Goal: Task Accomplishment & Management: Manage account settings

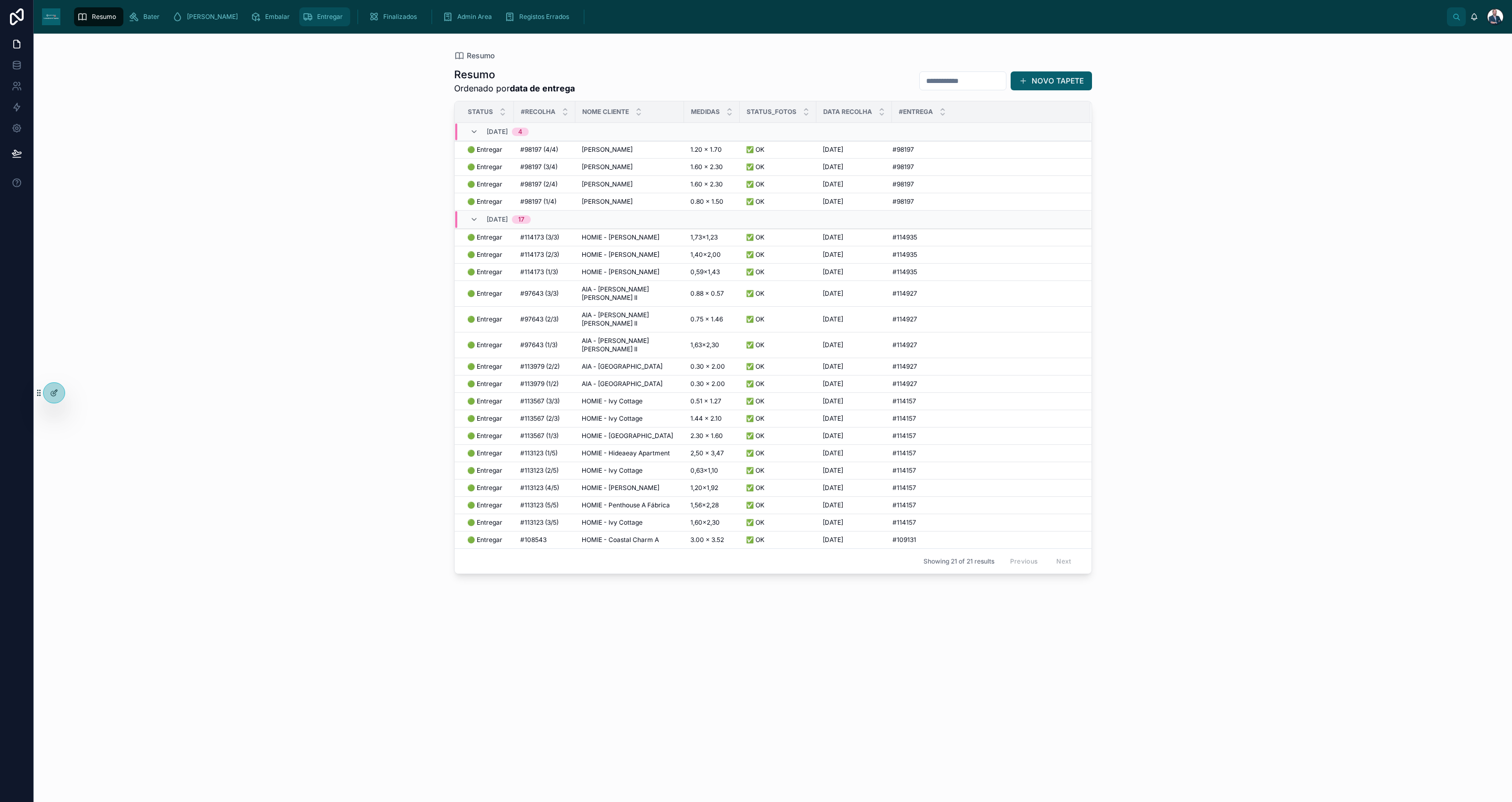
click at [317, 13] on span "Entregar" at bounding box center [330, 17] width 26 height 9
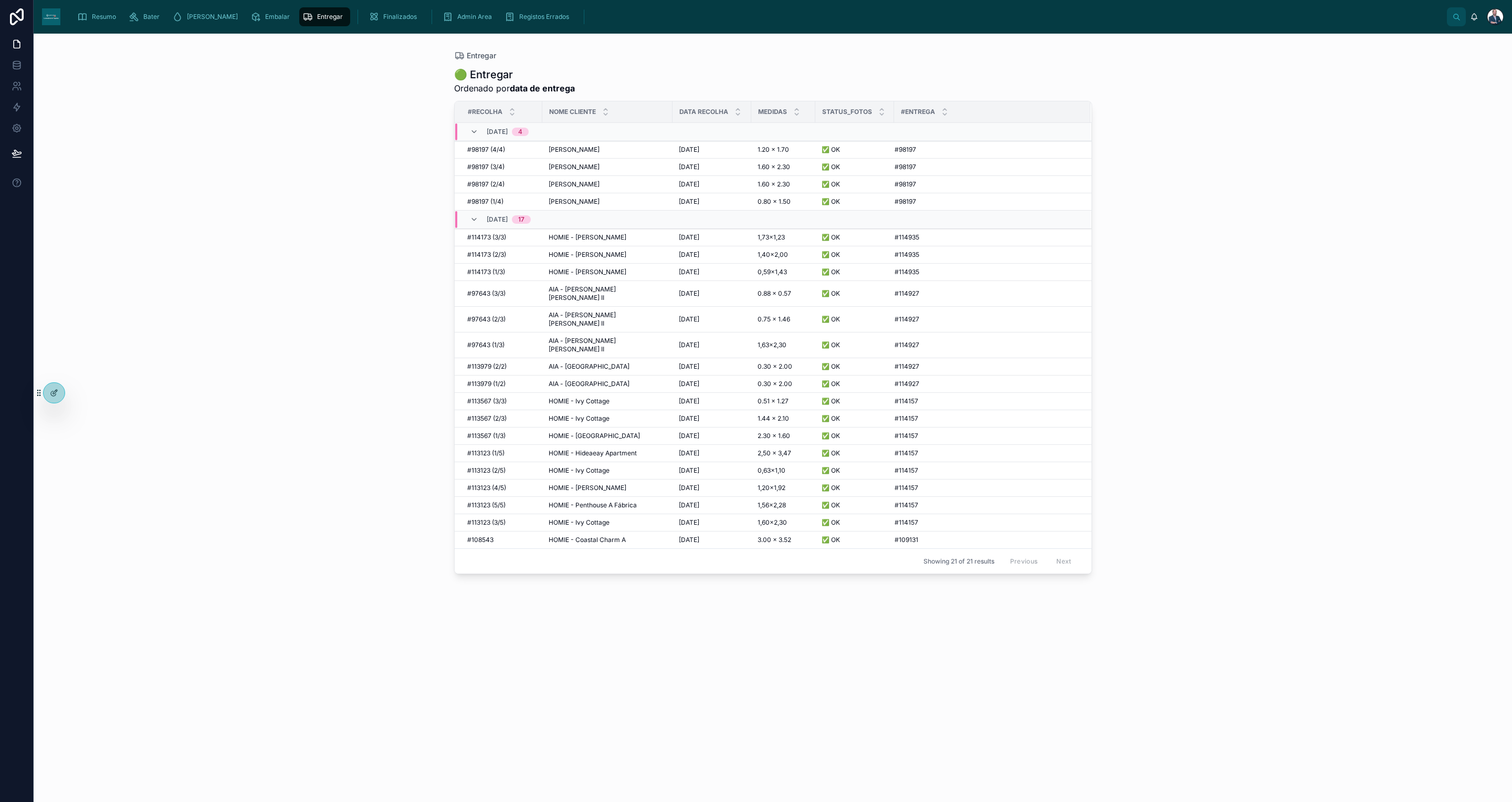
click at [71, 19] on div "Resumo [PERSON_NAME] Embalar Entregar Finalizados Admin Area Registos Errados" at bounding box center [758, 16] width 1378 height 23
click at [87, 19] on icon "scrollable content" at bounding box center [82, 16] width 11 height 11
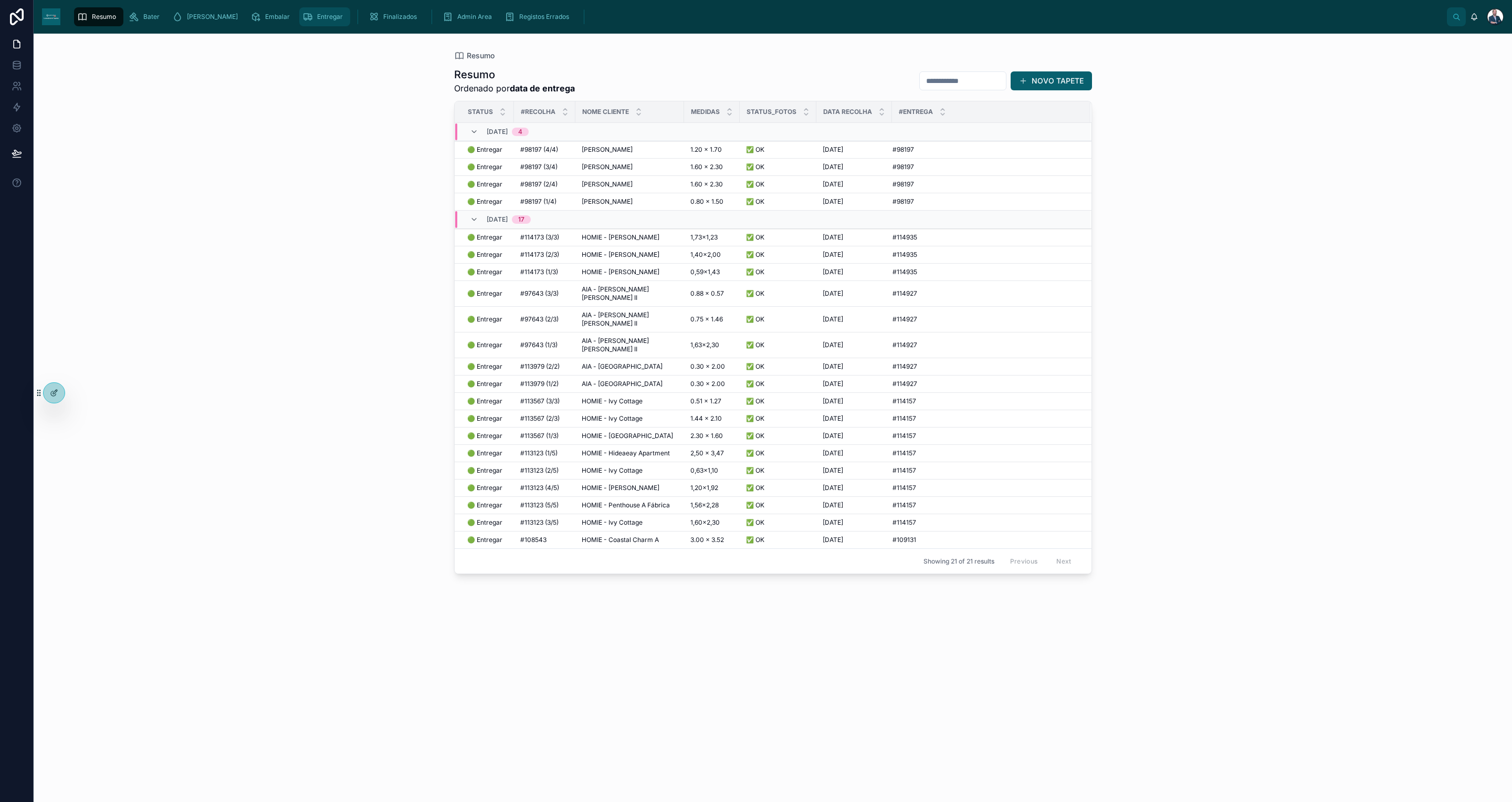
click at [317, 16] on span "Entregar" at bounding box center [330, 17] width 26 height 9
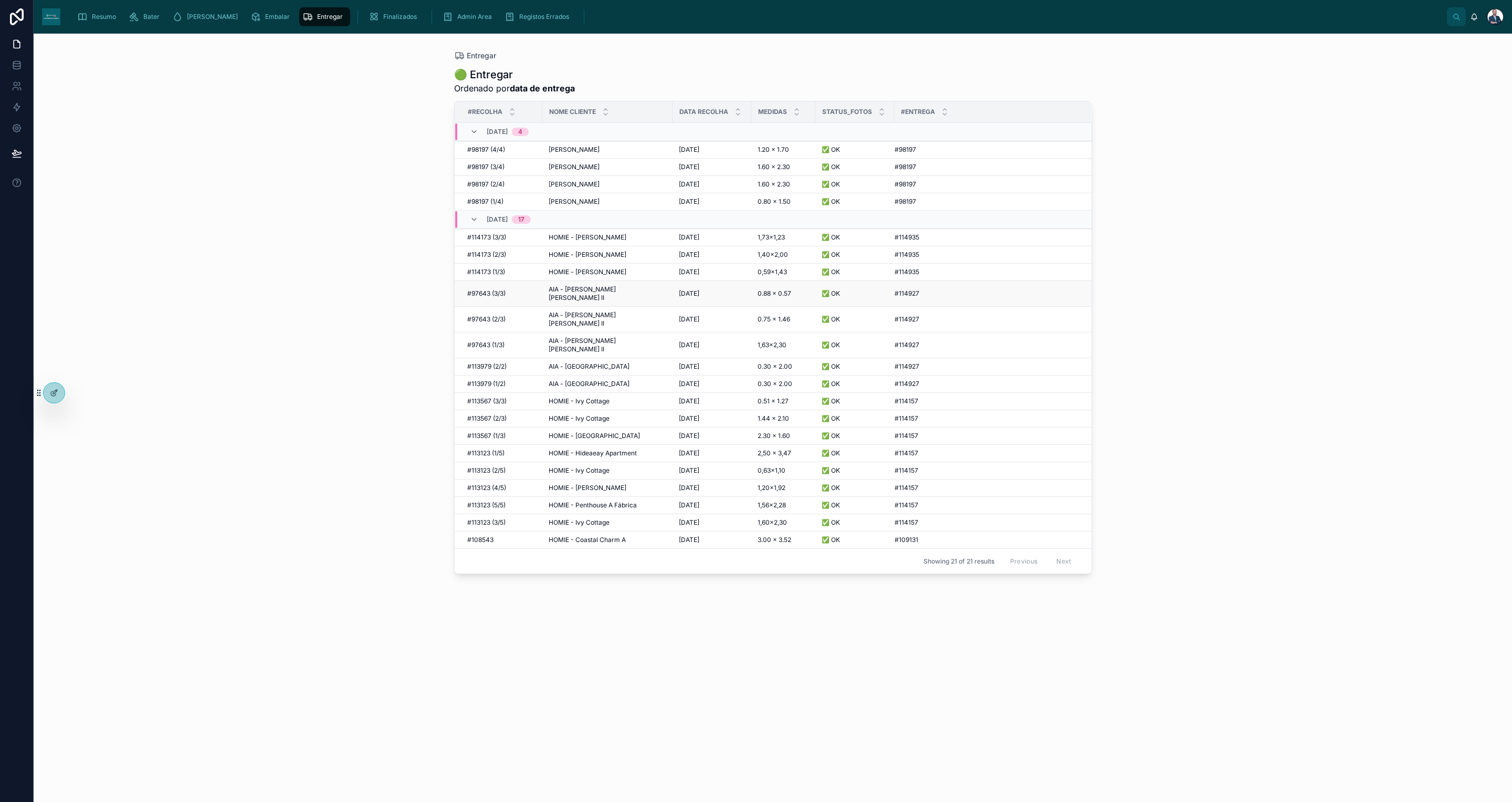
click at [572, 292] on span "AIA - [PERSON_NAME] [PERSON_NAME] II" at bounding box center [607, 294] width 117 height 17
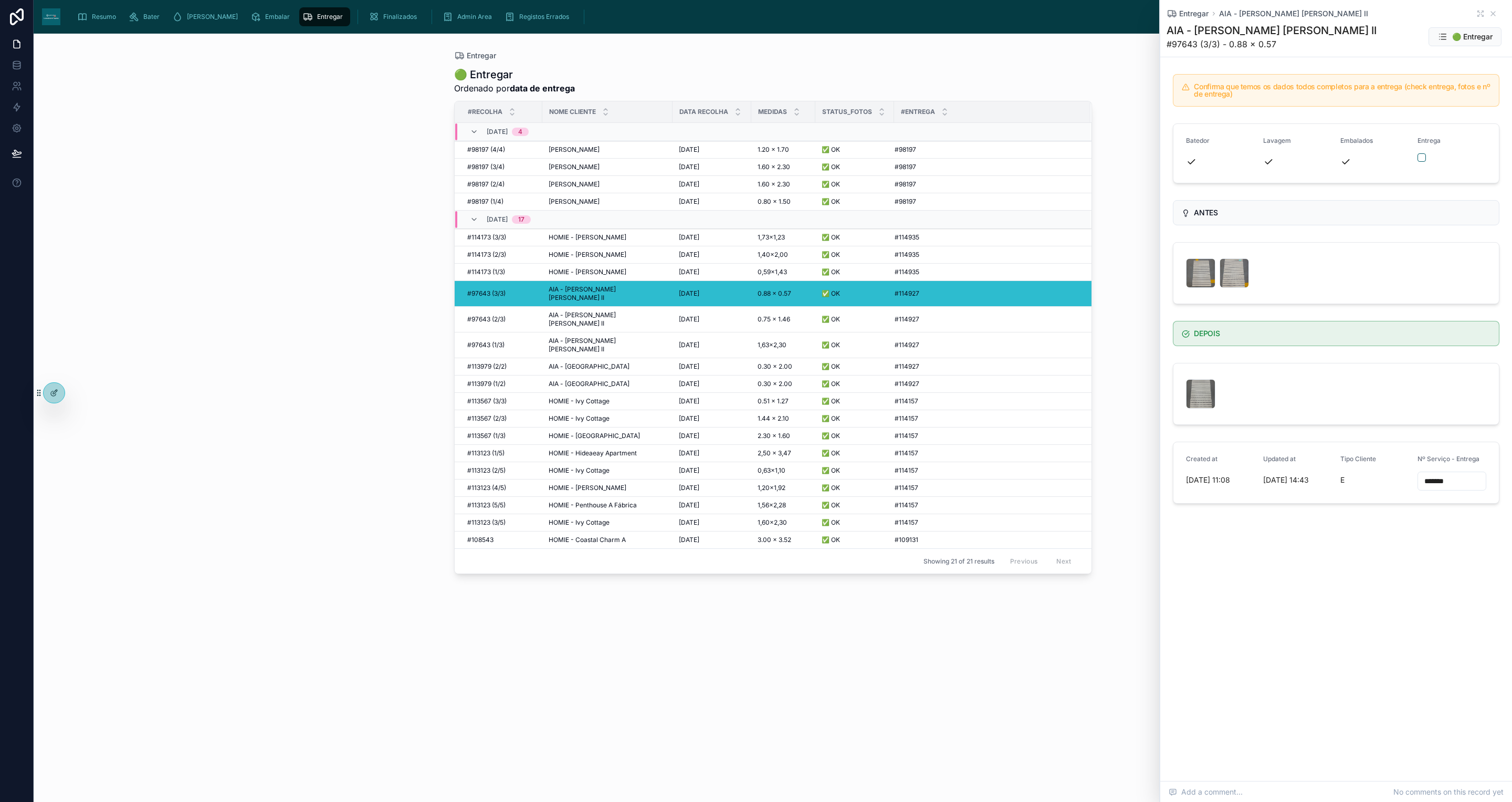
click at [1426, 156] on button "button" at bounding box center [1422, 158] width 9 height 9
click at [599, 317] on td "AIA - [PERSON_NAME] [PERSON_NAME] II AIA - [PERSON_NAME] [PERSON_NAME] II" at bounding box center [607, 320] width 130 height 26
click at [597, 311] on span "AIA - [PERSON_NAME] [PERSON_NAME] II" at bounding box center [607, 320] width 117 height 17
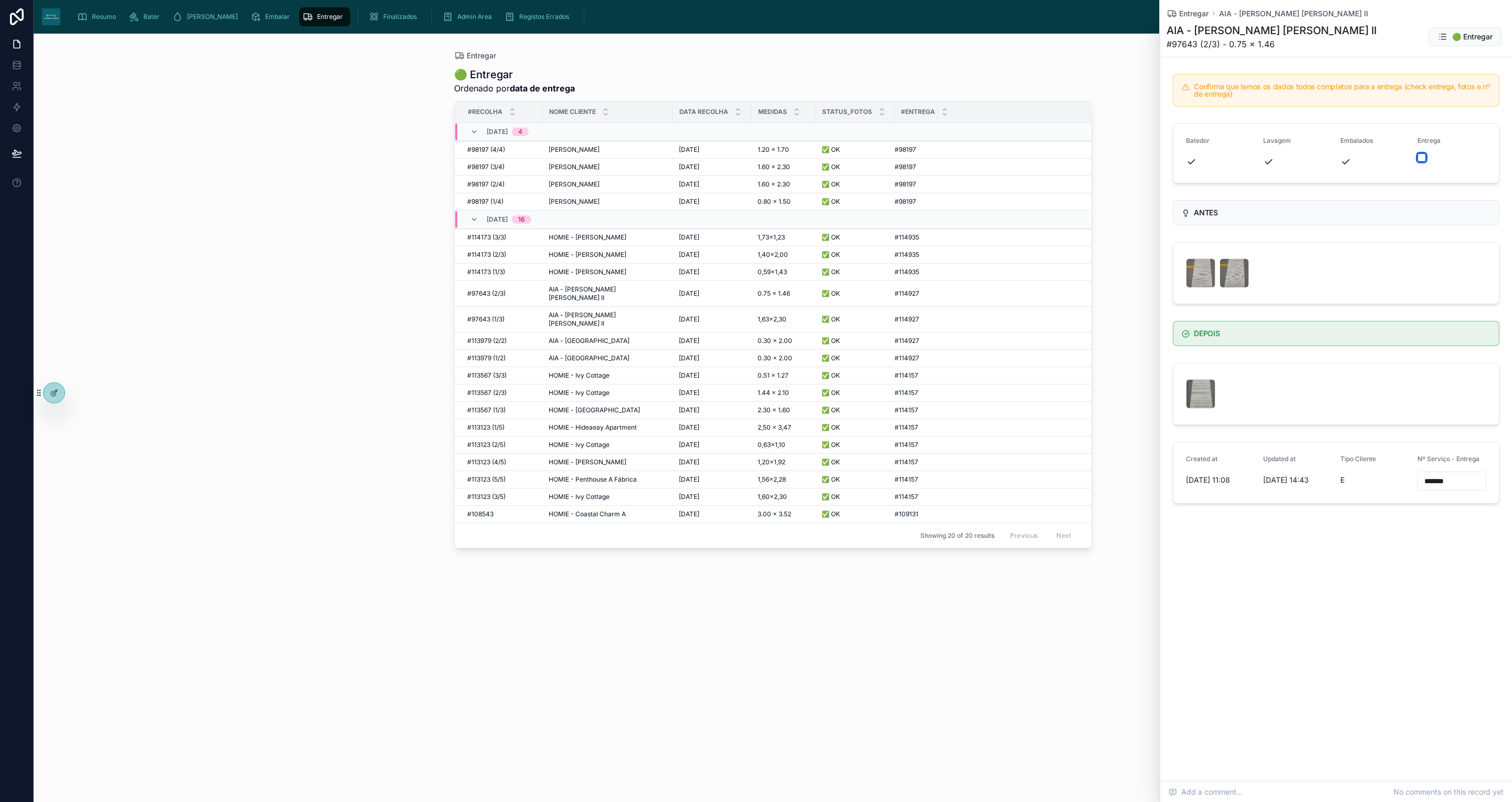
click at [1420, 159] on button "button" at bounding box center [1422, 158] width 9 height 9
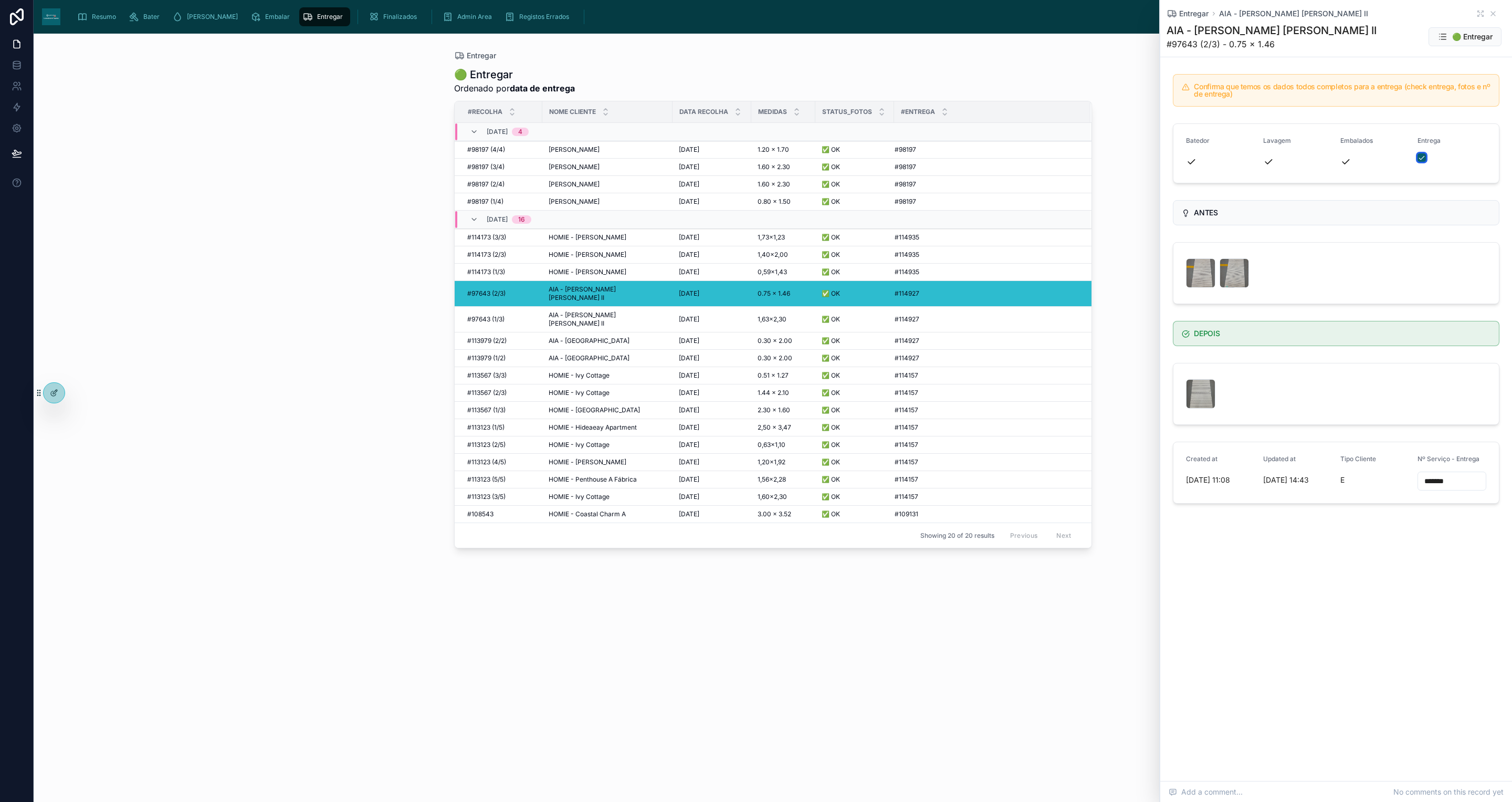
click at [1422, 158] on button "button" at bounding box center [1422, 158] width 9 height 9
click at [1426, 156] on button "button" at bounding box center [1422, 158] width 9 height 9
click at [593, 311] on span "AIA - [PERSON_NAME] [PERSON_NAME] II" at bounding box center [607, 320] width 117 height 17
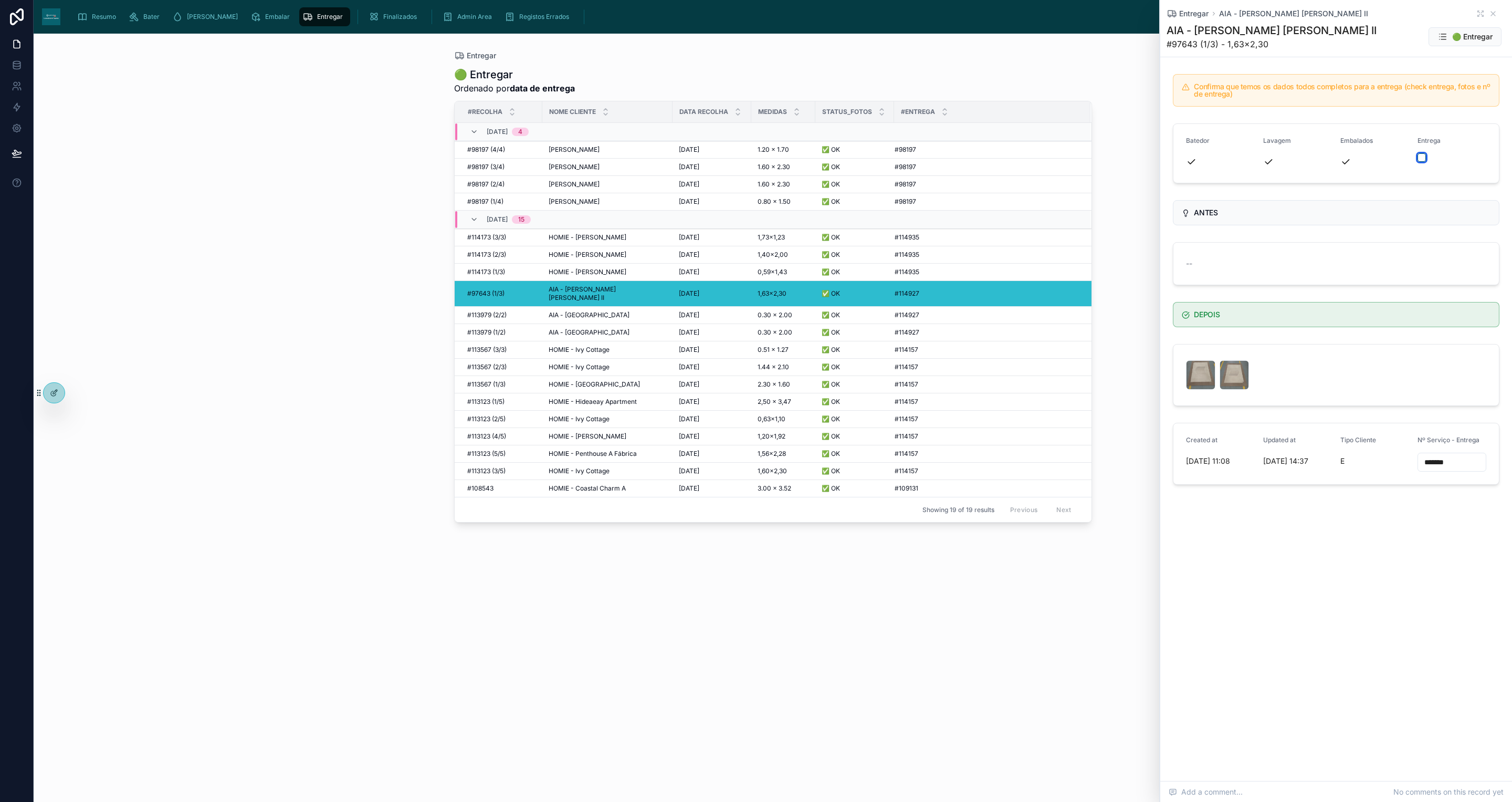
click at [1422, 156] on button "button" at bounding box center [1422, 158] width 9 height 9
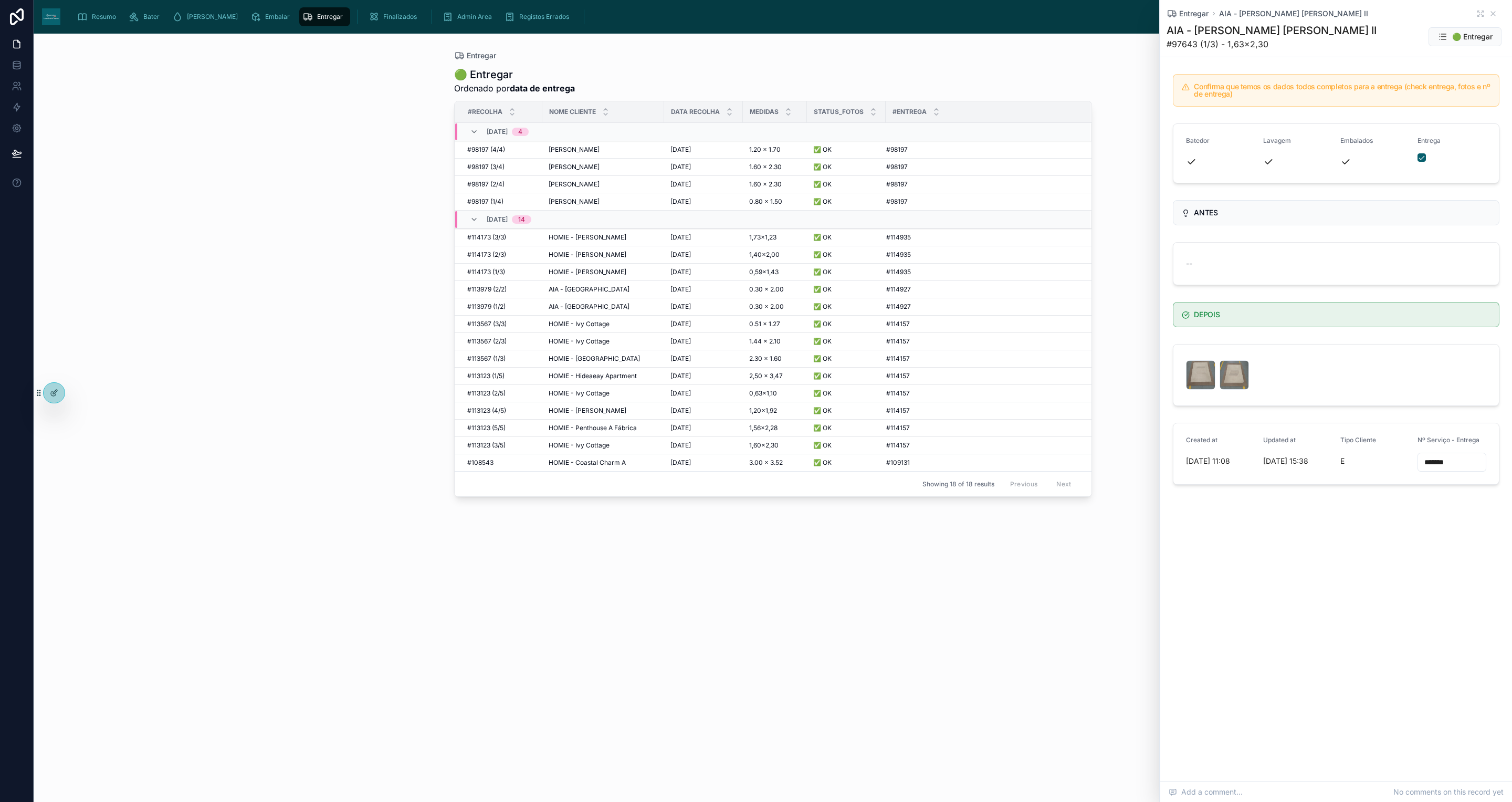
click at [597, 310] on span "AIA - [GEOGRAPHIC_DATA]" at bounding box center [590, 307] width 81 height 9
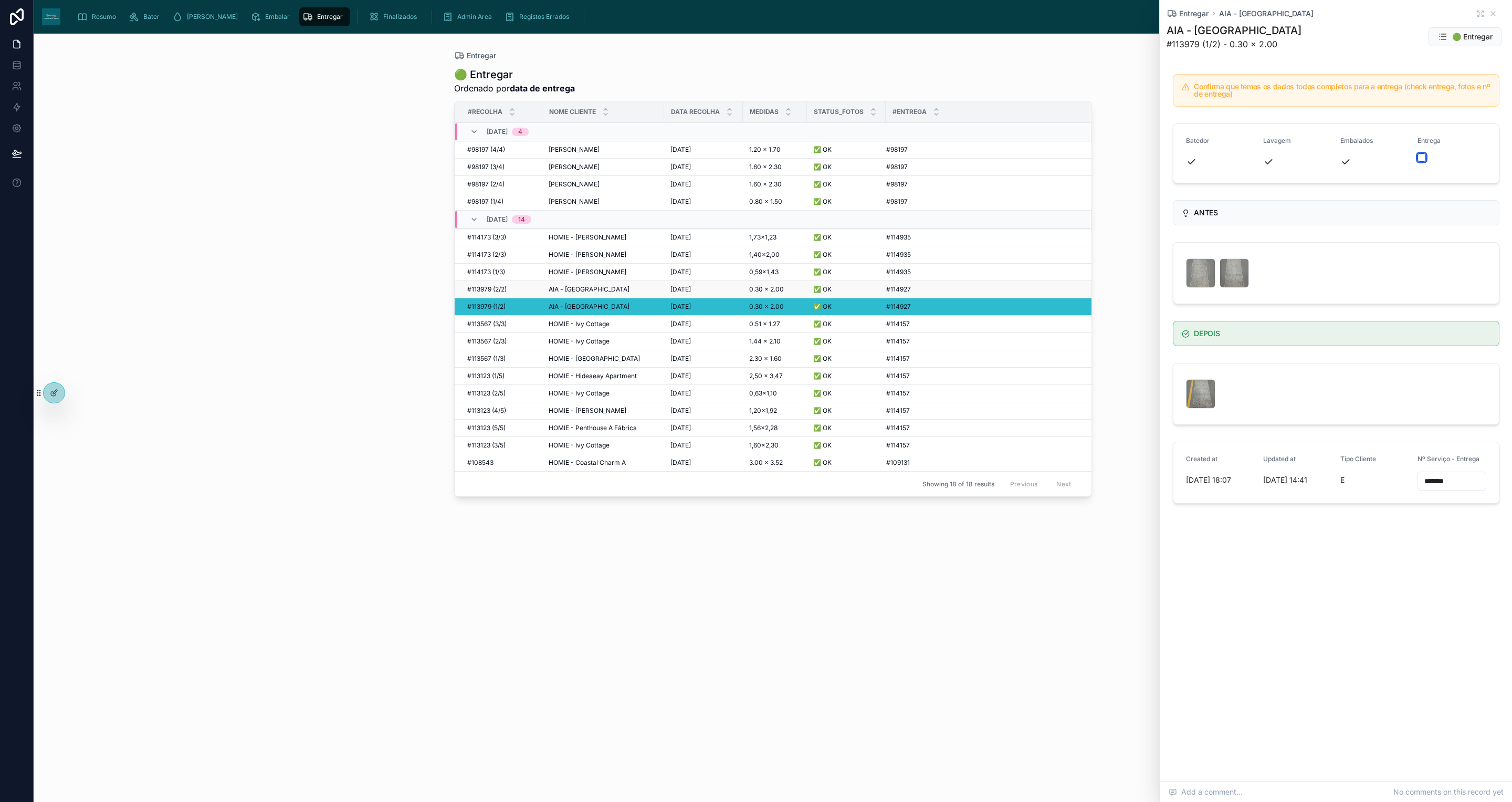
click at [1423, 157] on button "button" at bounding box center [1422, 158] width 9 height 9
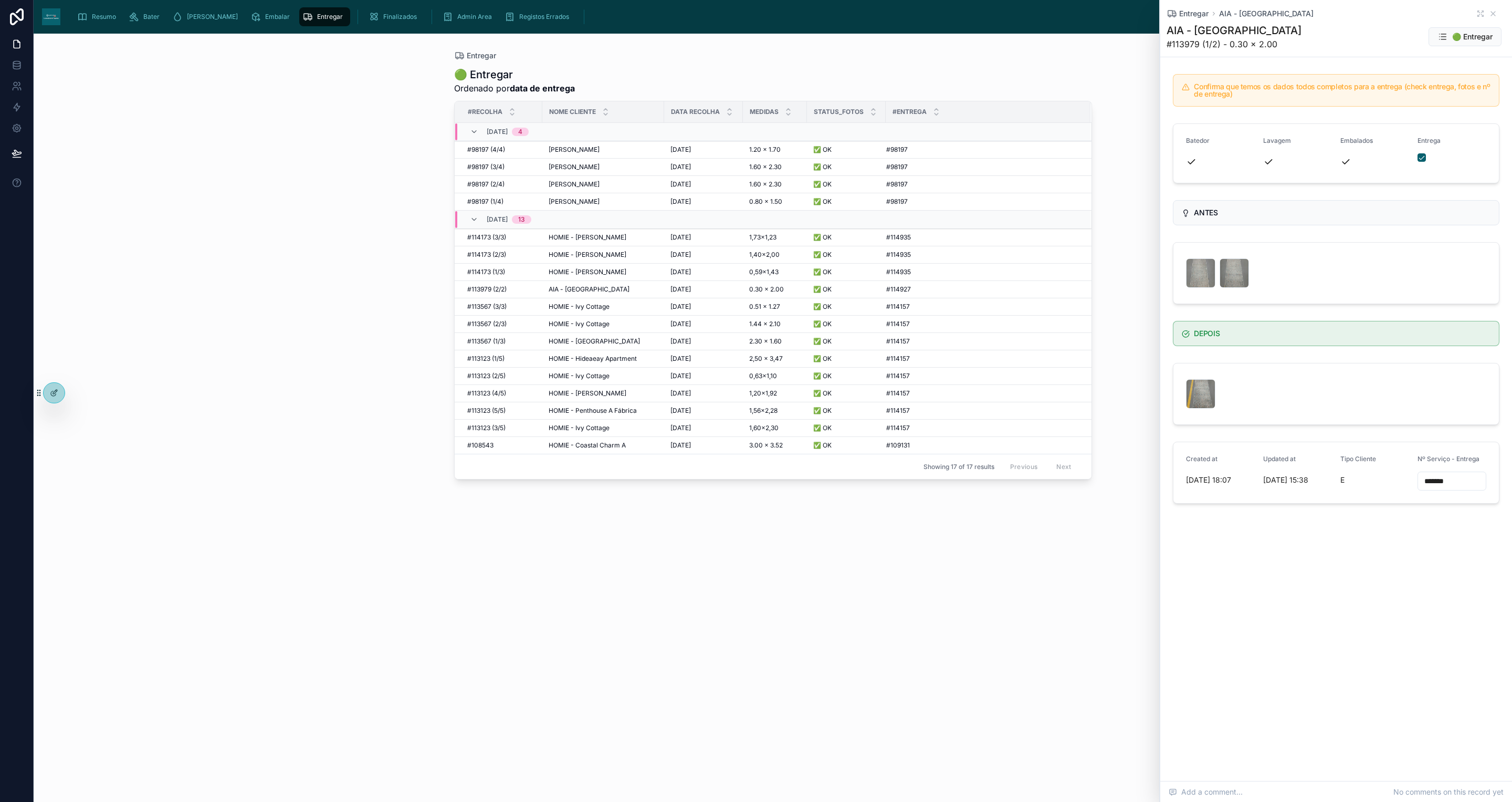
click at [555, 292] on span "AIA - [GEOGRAPHIC_DATA]" at bounding box center [590, 290] width 81 height 9
click at [1494, 14] on icon at bounding box center [1494, 14] width 4 height 4
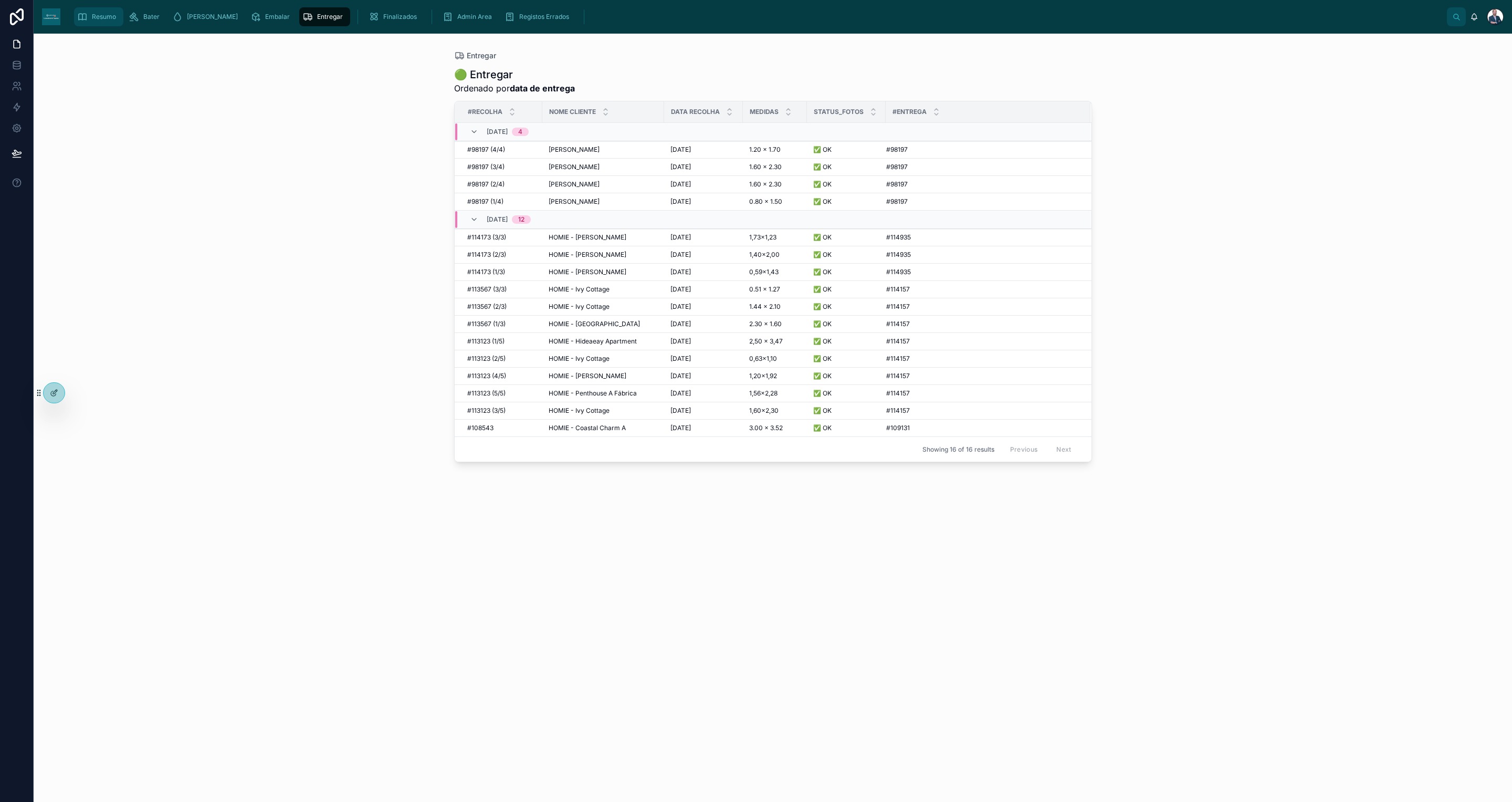
click at [111, 16] on span "Resumo" at bounding box center [104, 17] width 24 height 9
